Goal: Task Accomplishment & Management: Complete application form

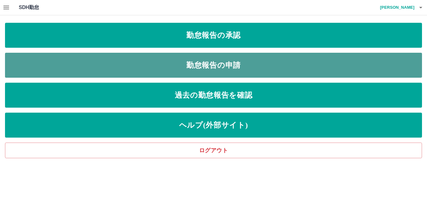
click at [123, 67] on link "勤怠報告の申請" at bounding box center [213, 65] width 417 height 25
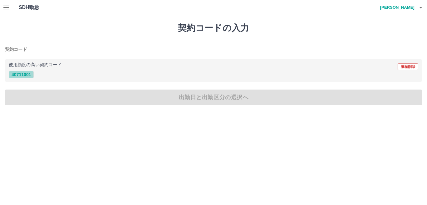
click at [23, 73] on button "40711001" at bounding box center [21, 75] width 25 height 8
type input "********"
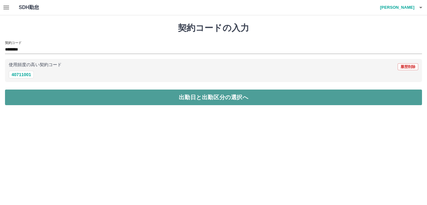
click at [25, 97] on button "出勤日と出勤区分の選択へ" at bounding box center [213, 98] width 417 height 16
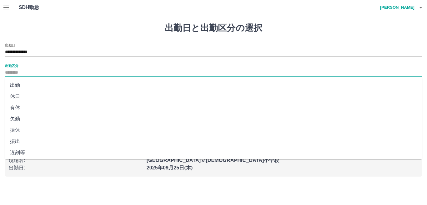
click at [22, 72] on input "出勤区分" at bounding box center [213, 73] width 417 height 8
click at [15, 85] on li "出勤" at bounding box center [213, 85] width 417 height 11
type input "**"
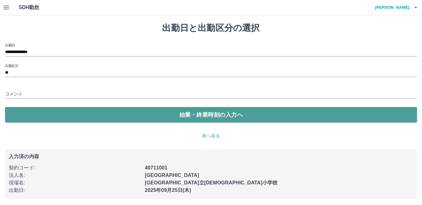
click at [34, 113] on button "始業・終業時刻の入力へ" at bounding box center [211, 115] width 412 height 16
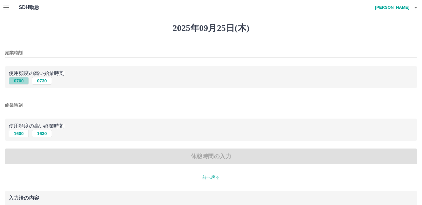
click at [23, 81] on button "0700" at bounding box center [19, 81] width 20 height 8
type input "****"
click at [19, 134] on button "1600" at bounding box center [19, 134] width 20 height 8
type input "****"
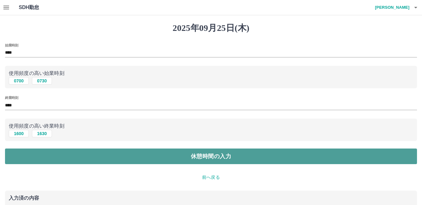
click at [30, 155] on button "休憩時間の入力" at bounding box center [211, 157] width 412 height 16
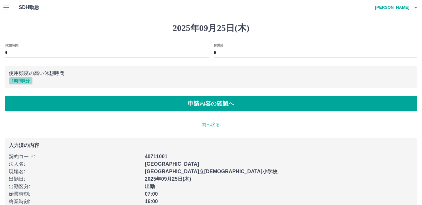
click at [20, 82] on button "1 時間 0 分" at bounding box center [21, 81] width 24 height 8
type input "*"
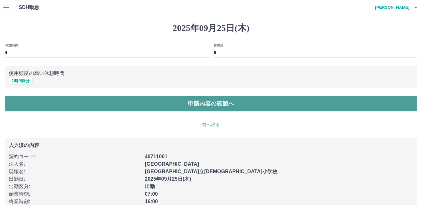
click at [26, 105] on button "申請内容の確認へ" at bounding box center [211, 104] width 412 height 16
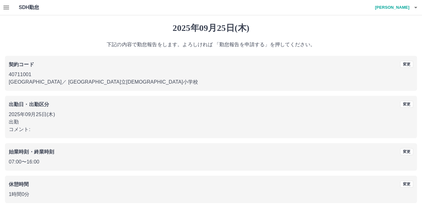
scroll to position [29, 0]
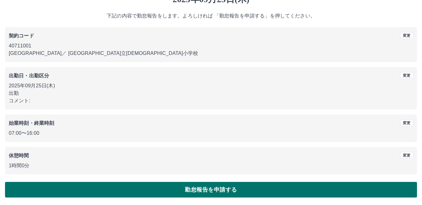
click at [80, 188] on button "勤怠報告を申請する" at bounding box center [211, 190] width 412 height 16
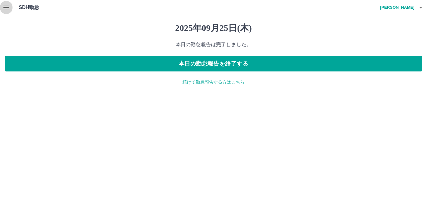
click at [8, 6] on icon "button" at bounding box center [6, 8] width 6 height 4
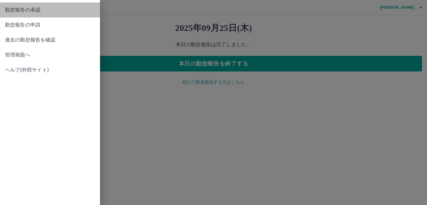
click at [13, 10] on span "勤怠報告の承認" at bounding box center [50, 10] width 90 height 8
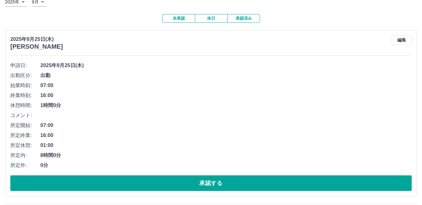
scroll to position [63, 0]
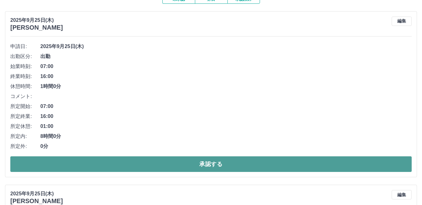
click at [95, 163] on button "承認する" at bounding box center [210, 165] width 401 height 16
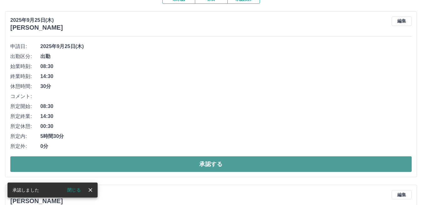
click at [112, 161] on button "承認する" at bounding box center [210, 165] width 401 height 16
click at [113, 162] on button "承認する" at bounding box center [210, 165] width 401 height 16
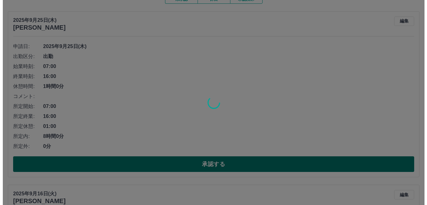
scroll to position [0, 0]
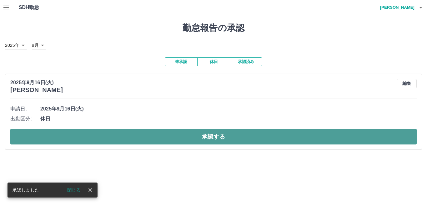
click at [111, 135] on button "承認する" at bounding box center [213, 137] width 406 height 16
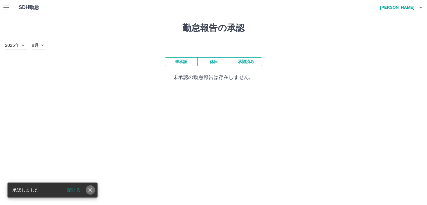
click at [89, 190] on icon "close" at bounding box center [90, 190] width 6 height 6
